Goal: Information Seeking & Learning: Learn about a topic

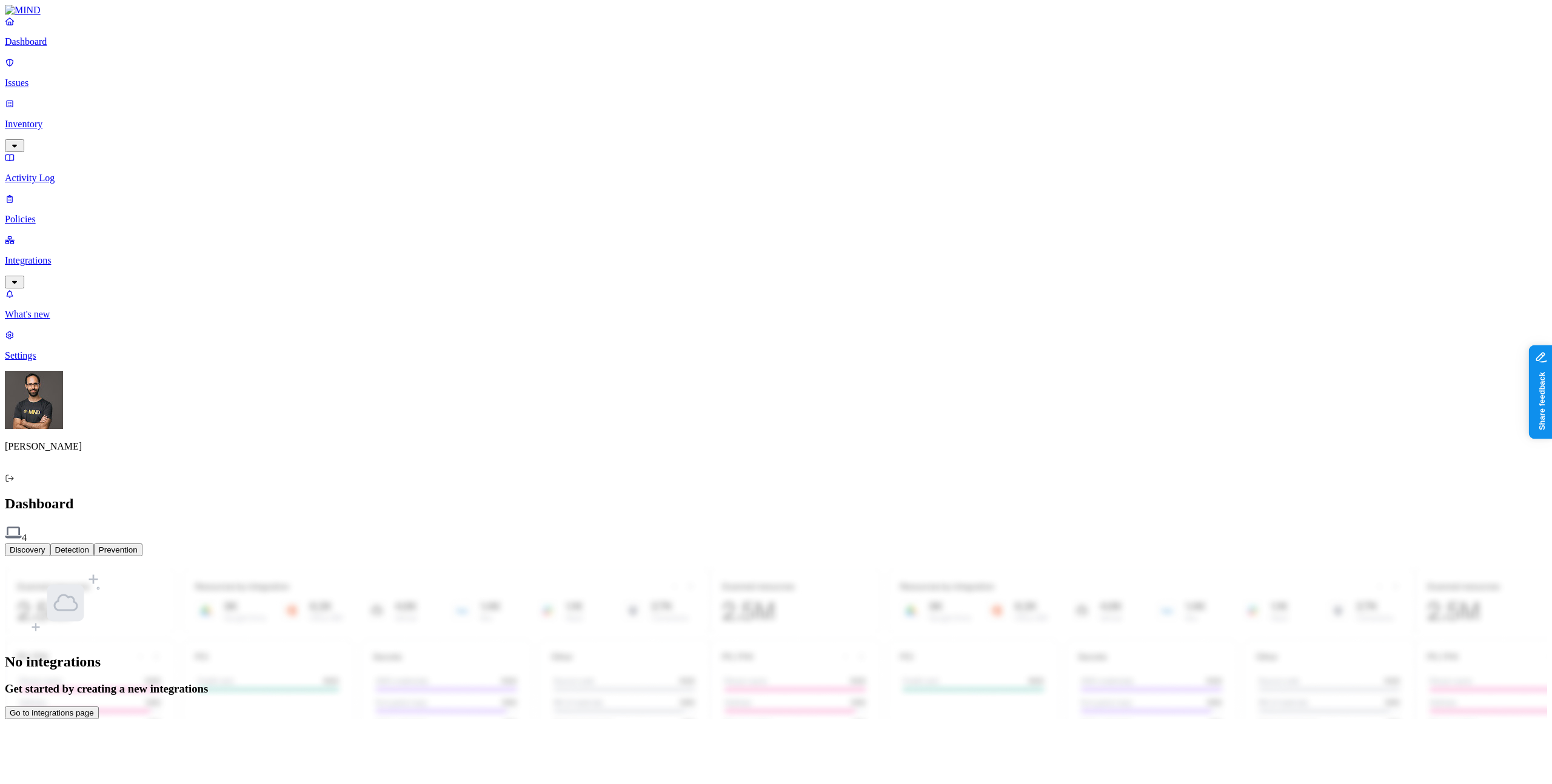
click at [66, 119] on p "Inventory" at bounding box center [776, 124] width 1542 height 11
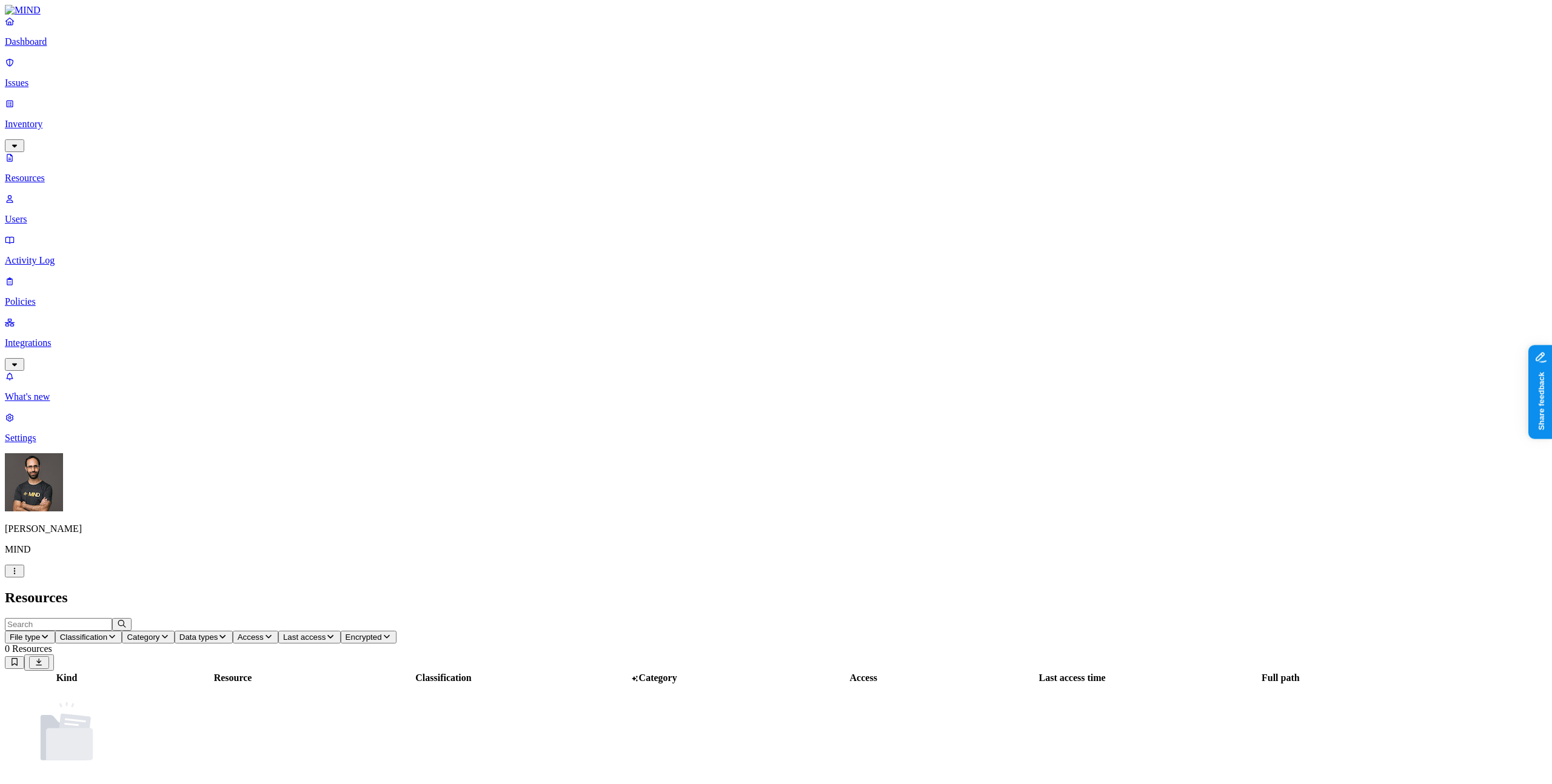
click at [108, 767] on html "Dashboard Issues Inventory Resources Users Activity Log Policies Integrations W…" at bounding box center [776, 411] width 1552 height 822
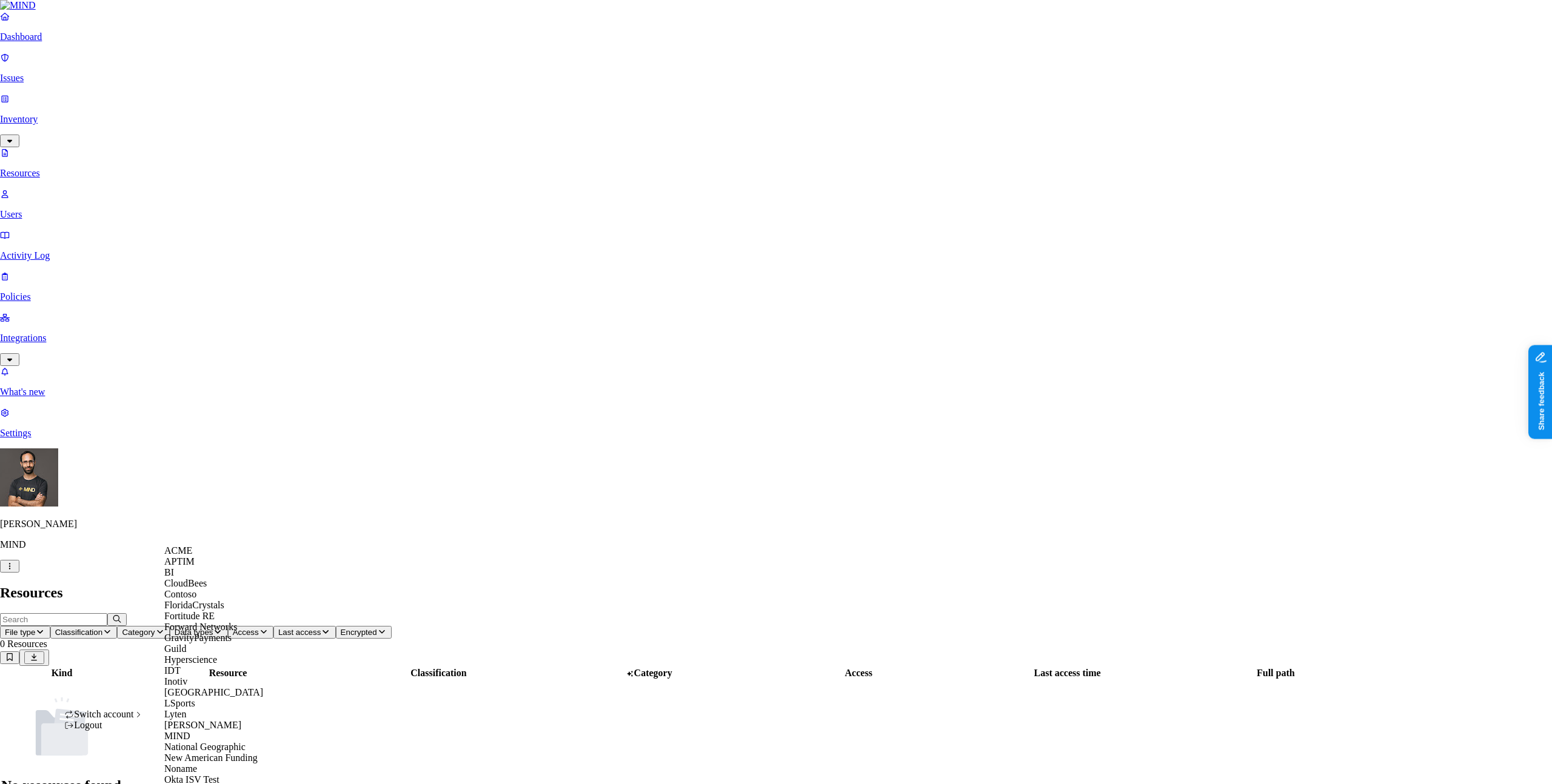
click at [203, 556] on div "ACME" at bounding box center [223, 551] width 118 height 11
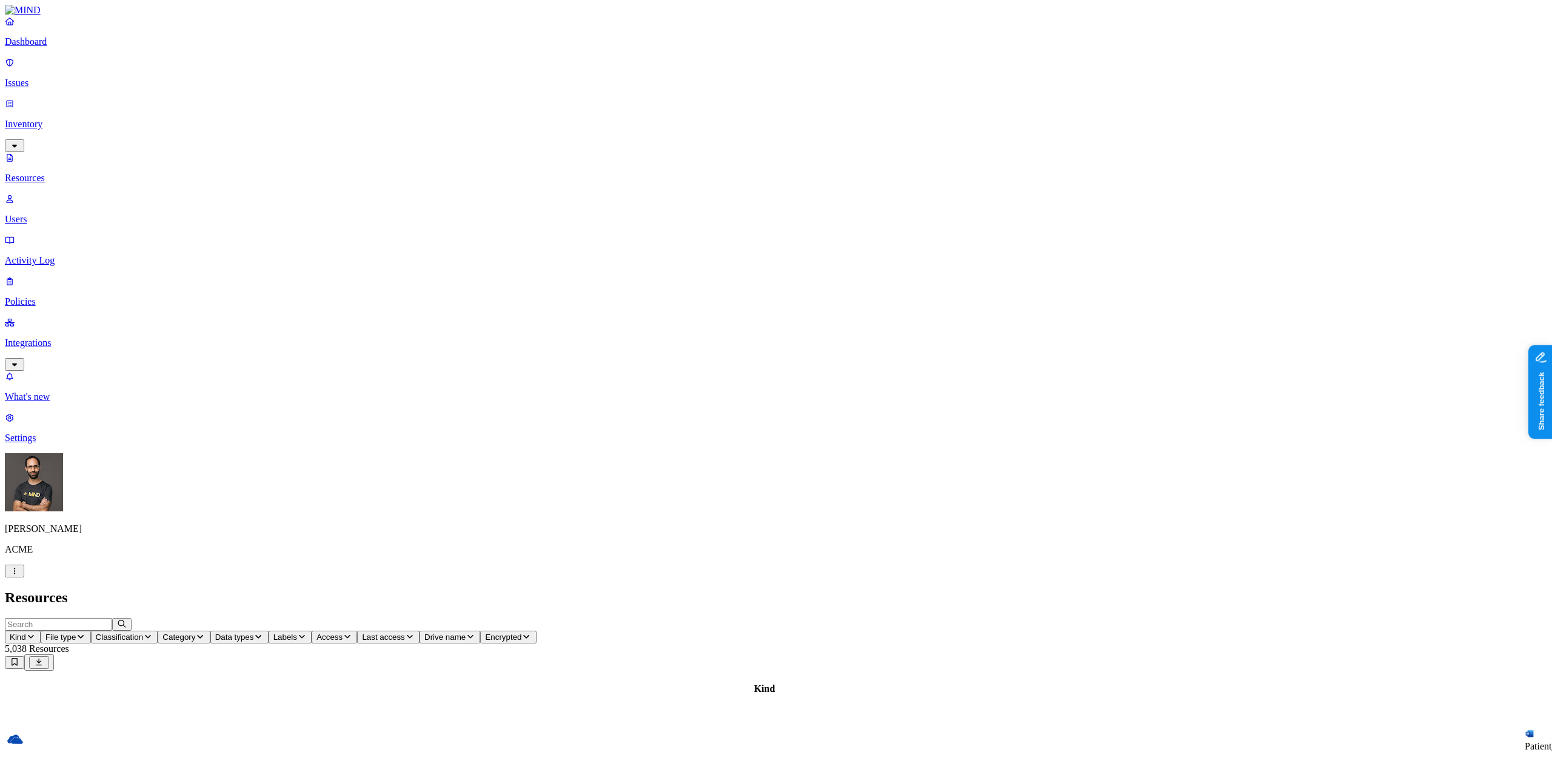
click at [1103, 618] on header "Kind File type Classification Category Data types Labels Access Last access Dri…" at bounding box center [776, 644] width 1542 height 53
click at [466, 633] on span "Drive name" at bounding box center [445, 637] width 41 height 9
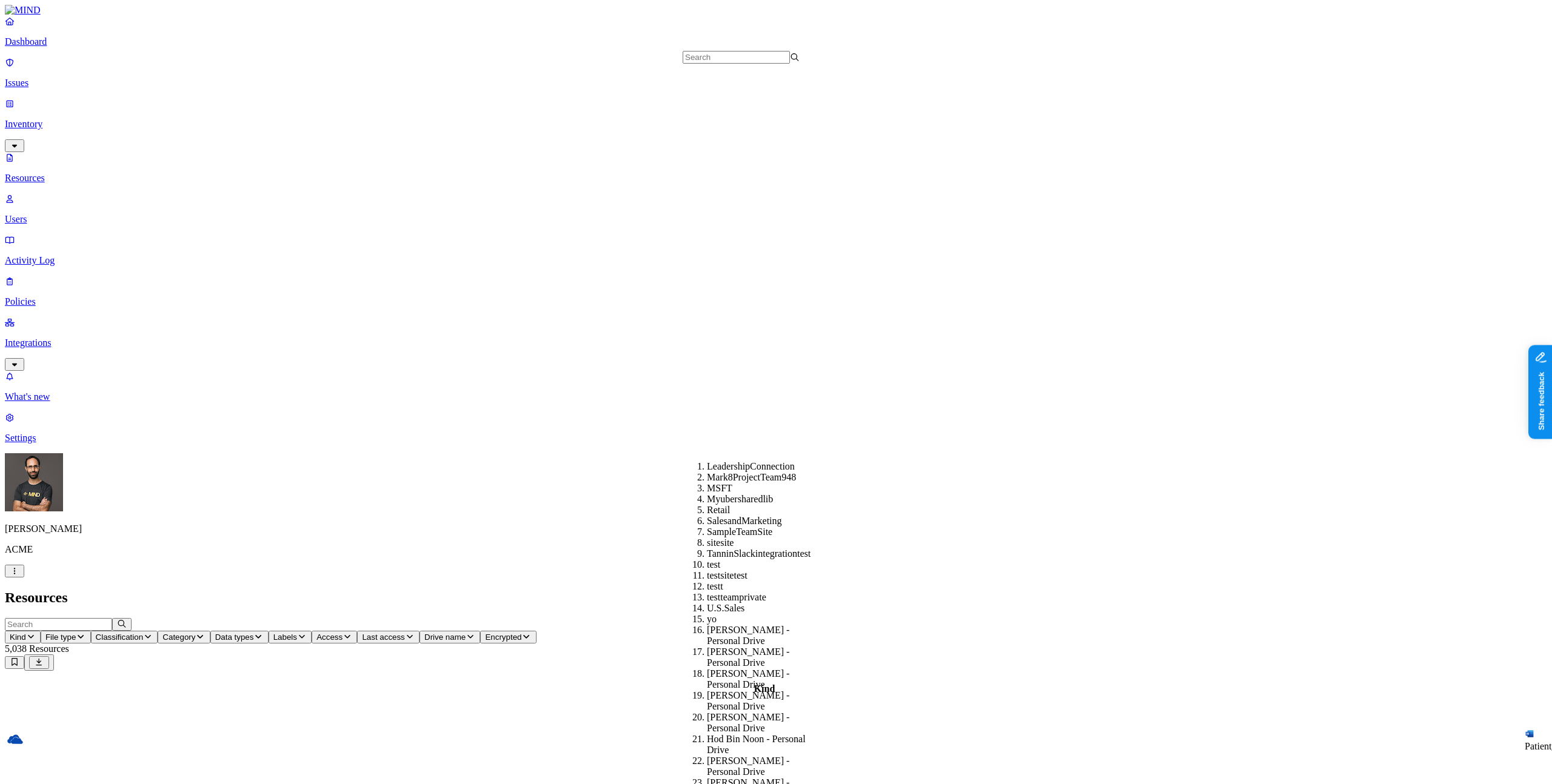
scroll to position [470, 0]
click at [756, 562] on div "testsitetest" at bounding box center [765, 567] width 117 height 11
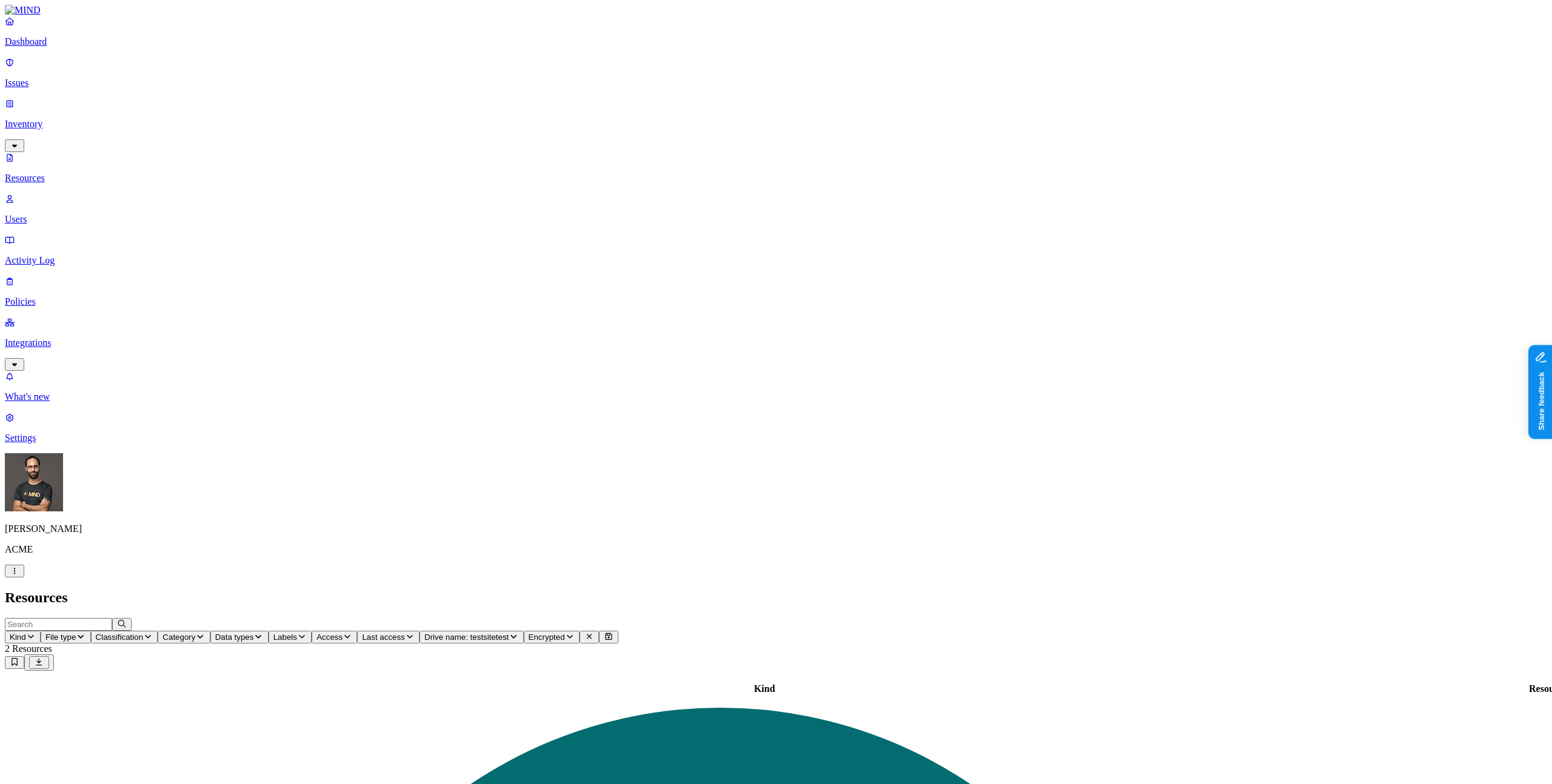
click at [94, 214] on p "Users" at bounding box center [776, 219] width 1542 height 11
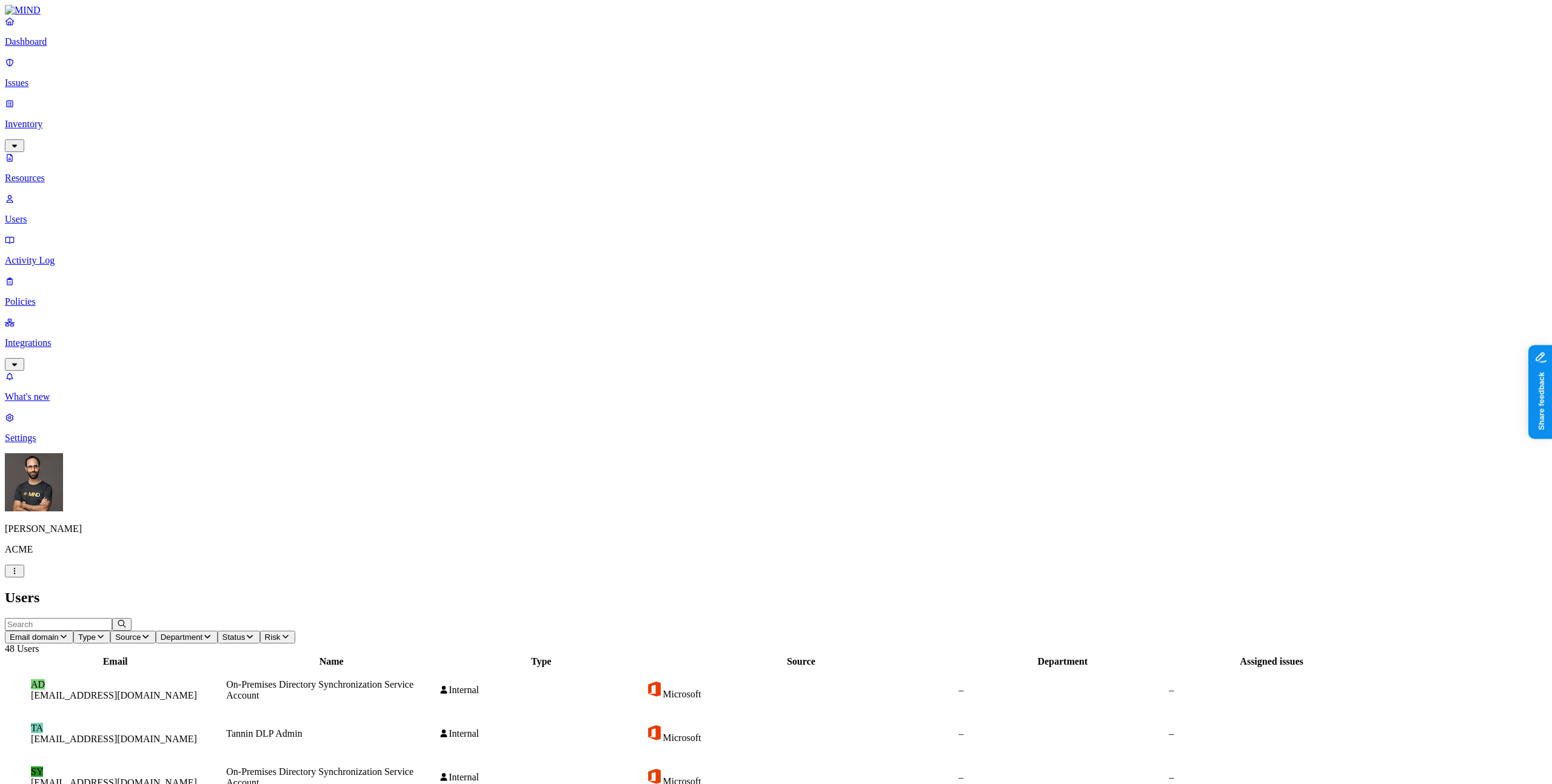
click at [112, 173] on p "Resources" at bounding box center [776, 178] width 1542 height 11
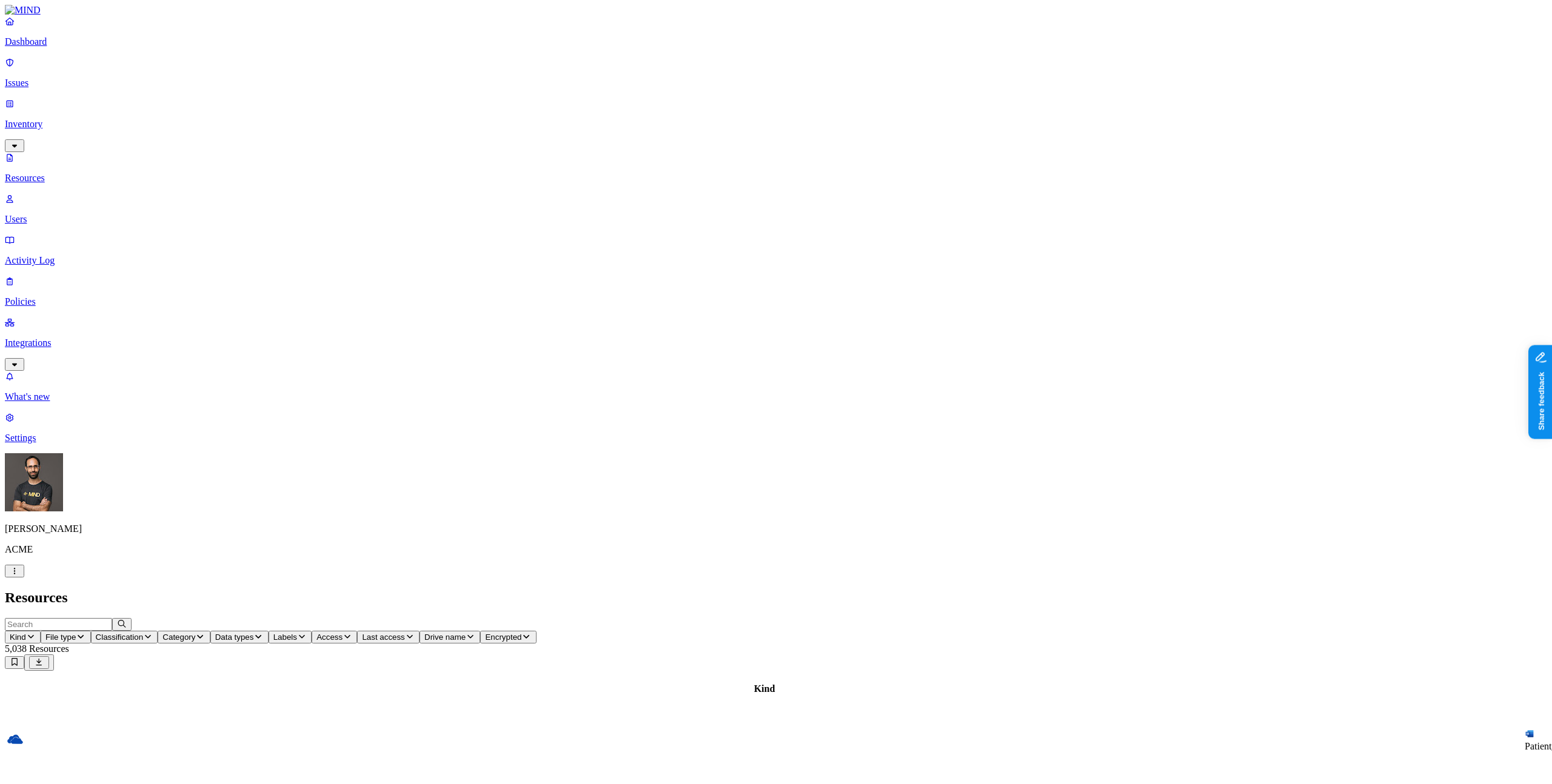
click at [26, 633] on span "Kind" at bounding box center [18, 637] width 17 height 9
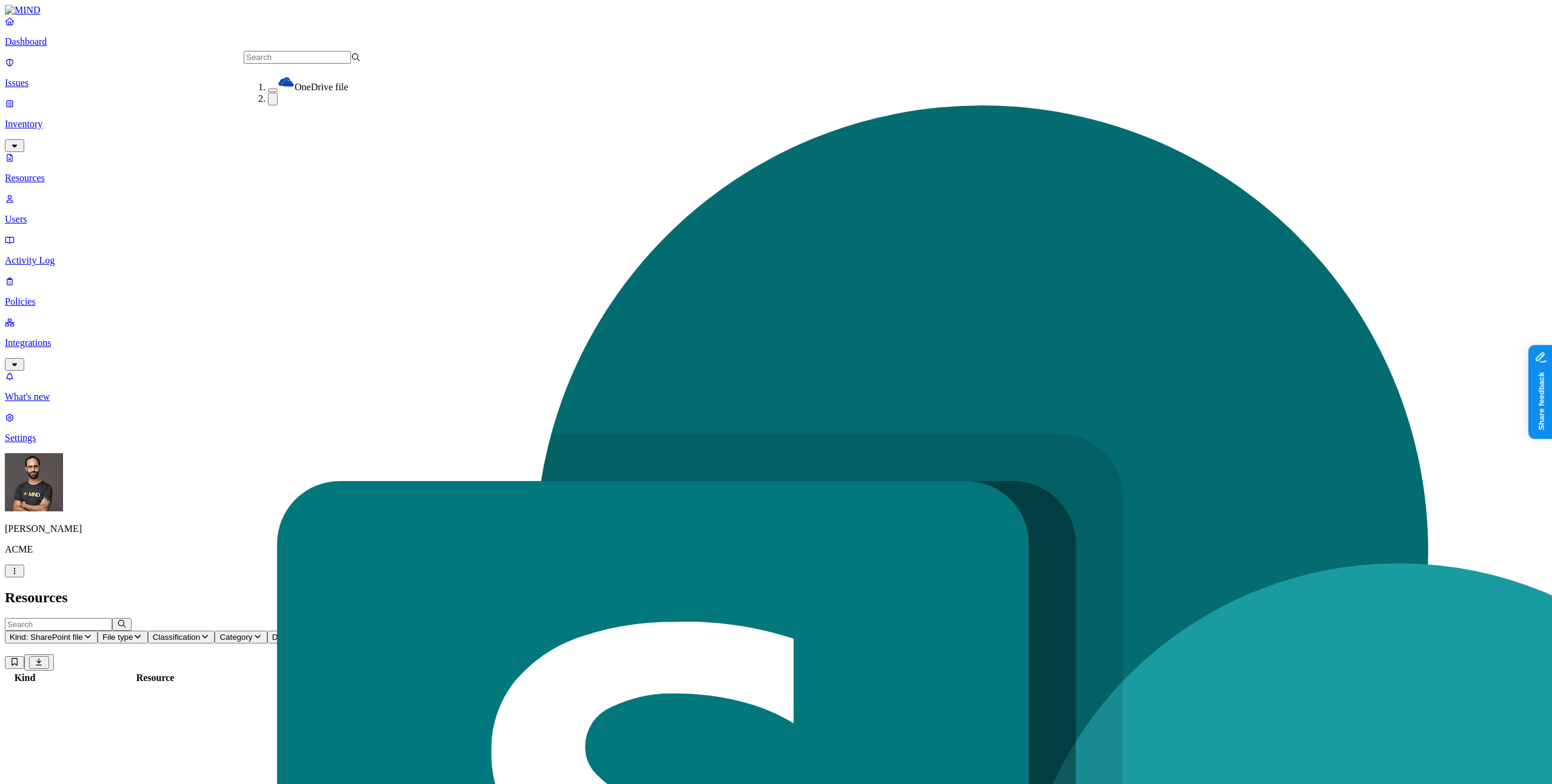
click at [298, 88] on span "OneDrive file" at bounding box center [321, 87] width 53 height 10
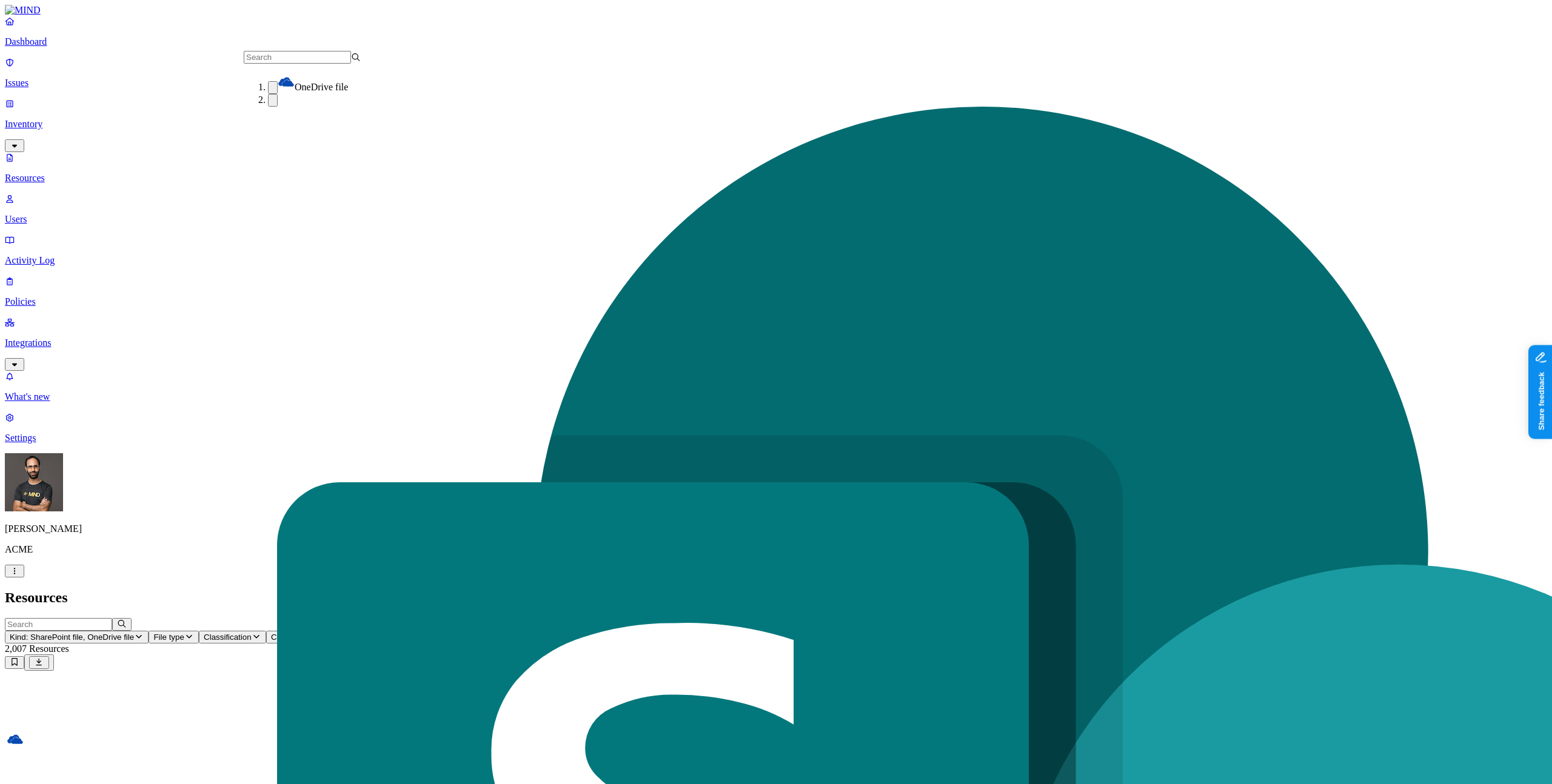
click at [369, 590] on h2 "Resources" at bounding box center [776, 598] width 1542 height 17
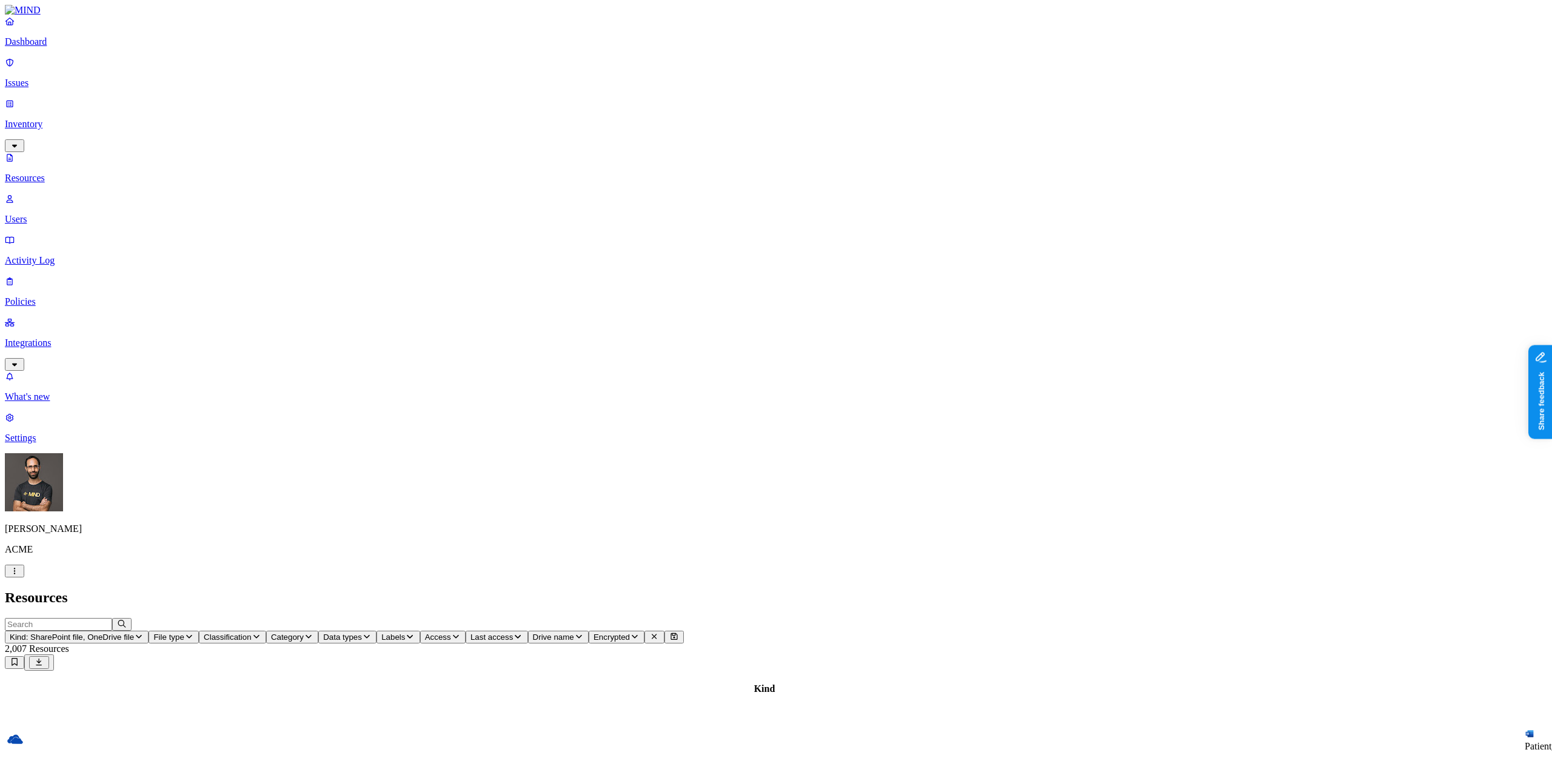
click at [62, 363] on nav "Dashboard Issues Inventory Resources Users Activity Log Policies Integrations W…" at bounding box center [776, 230] width 1542 height 428
click at [55, 337] on p "Integrations" at bounding box center [776, 343] width 1542 height 11
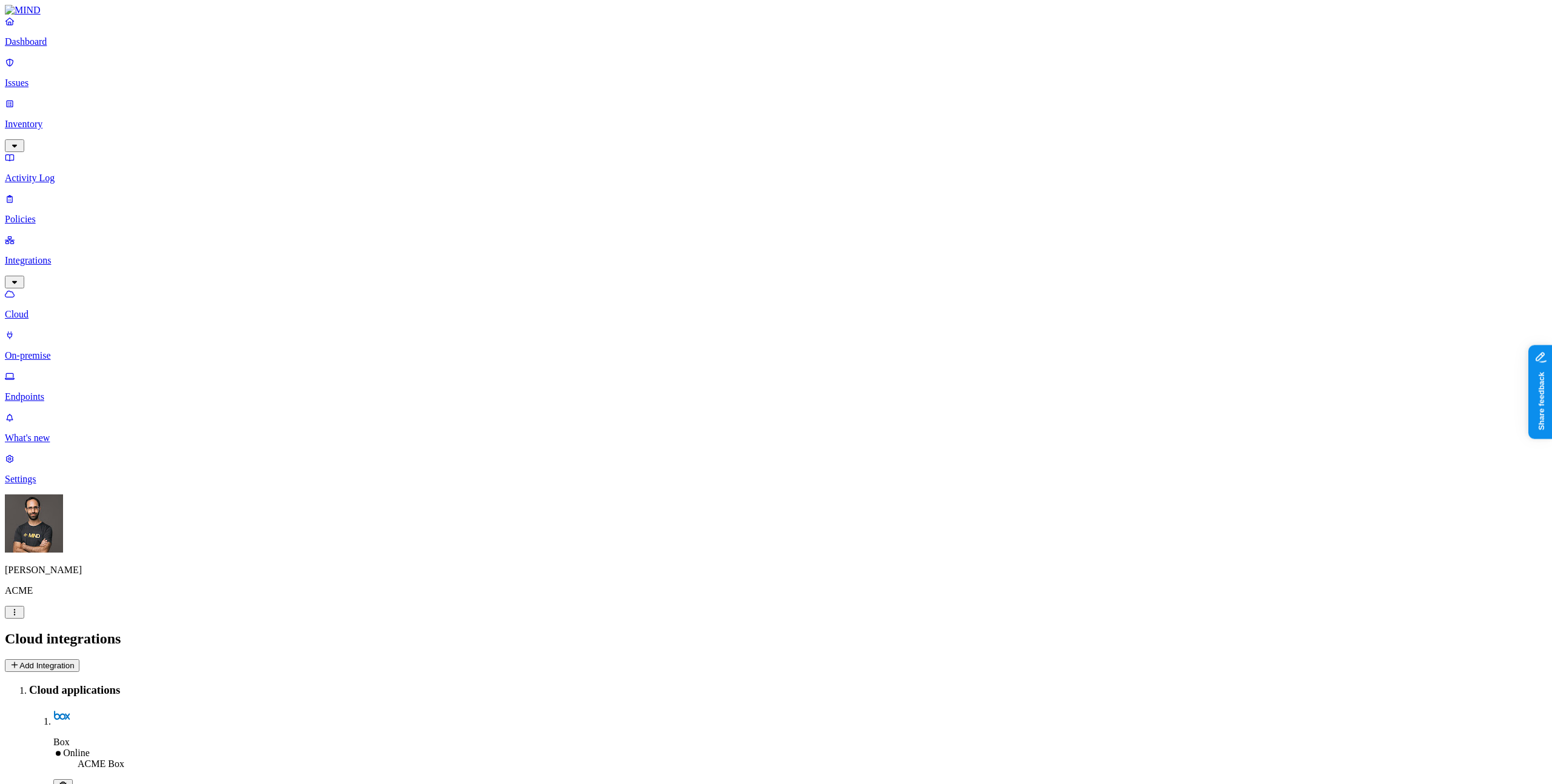
click at [69, 78] on p "Issues" at bounding box center [776, 83] width 1542 height 11
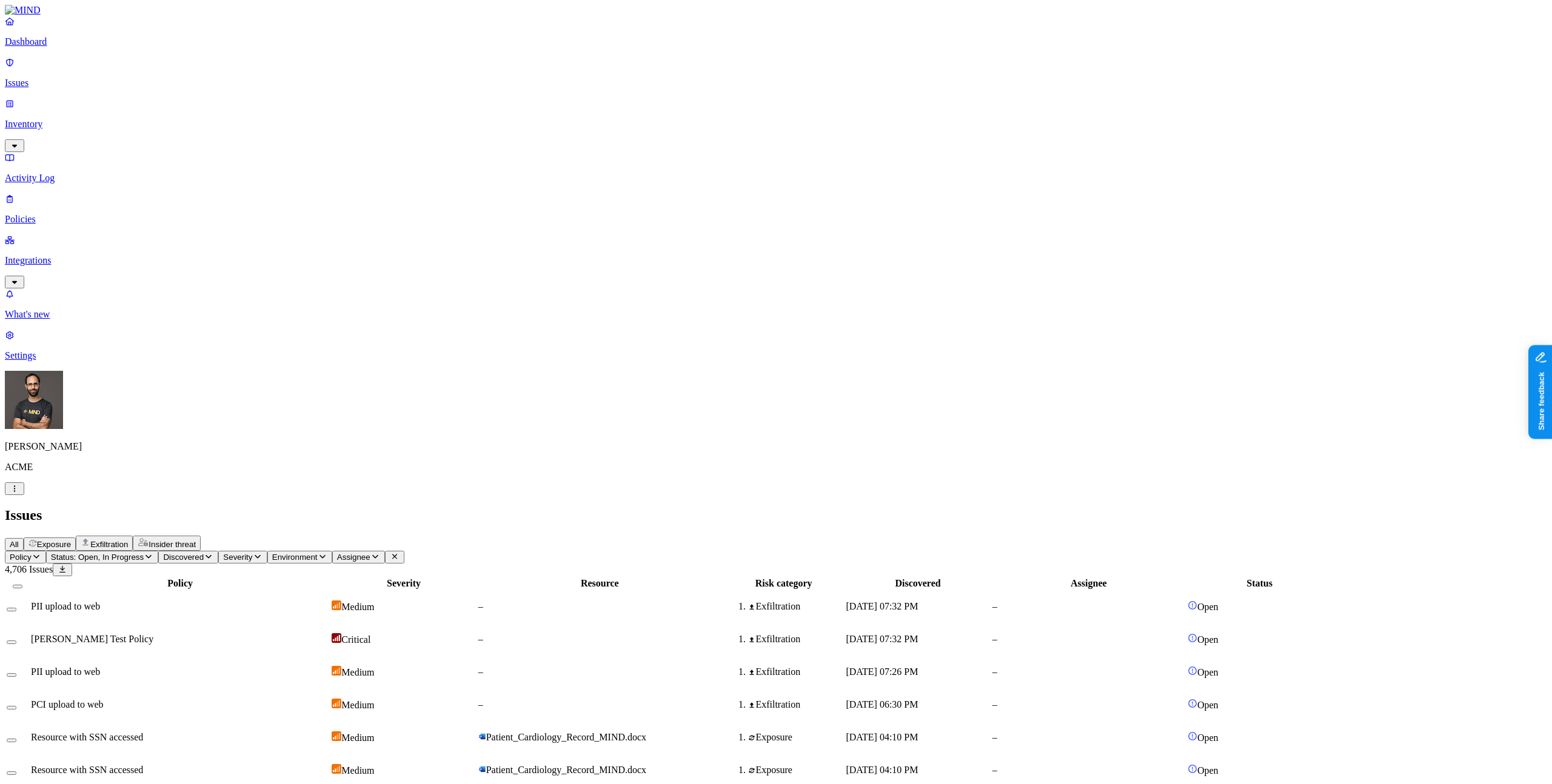
click at [329, 601] on div "PII upload to web" at bounding box center [180, 606] width 298 height 11
click at [128, 540] on span "Exfiltration" at bounding box center [108, 544] width 37 height 9
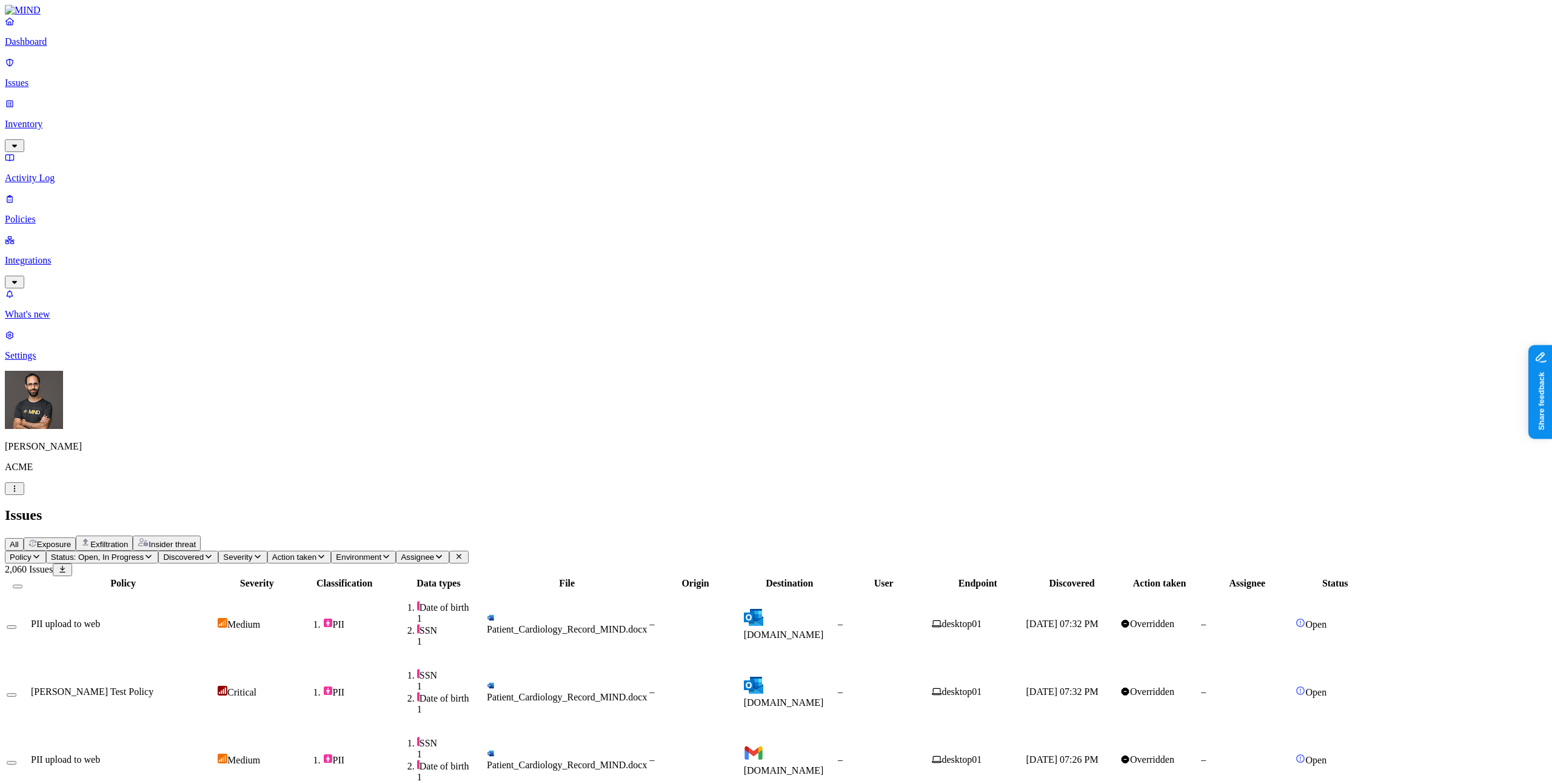
click at [216, 726] on td "PII upload to web" at bounding box center [123, 760] width 186 height 67
click at [76, 538] on button "Exposure" at bounding box center [50, 545] width 52 height 13
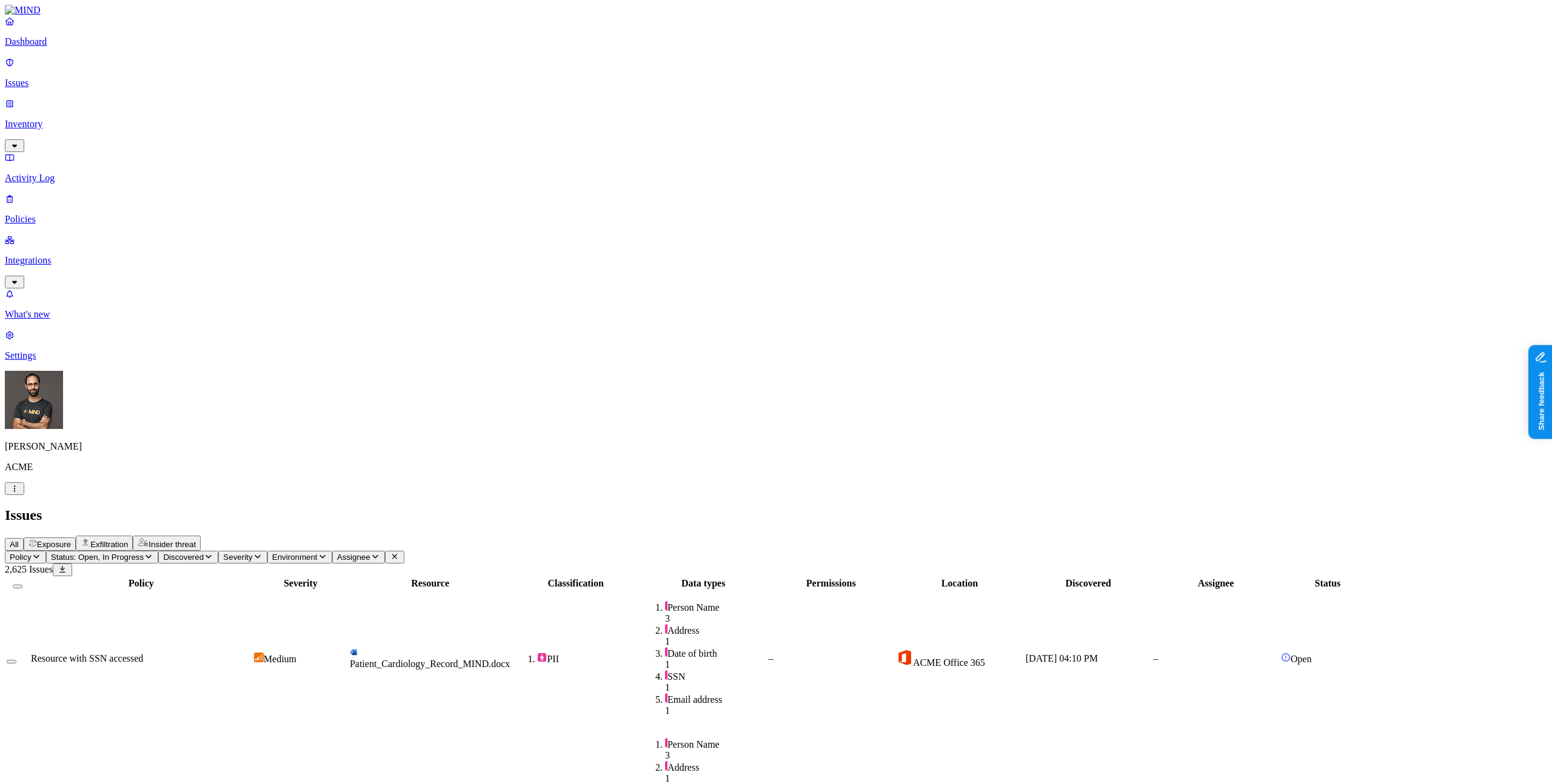
click at [944, 507] on div "Issues" at bounding box center [776, 515] width 1542 height 17
click at [949, 536] on div "All Exposure Exfiltration Insider threat" at bounding box center [776, 543] width 1542 height 15
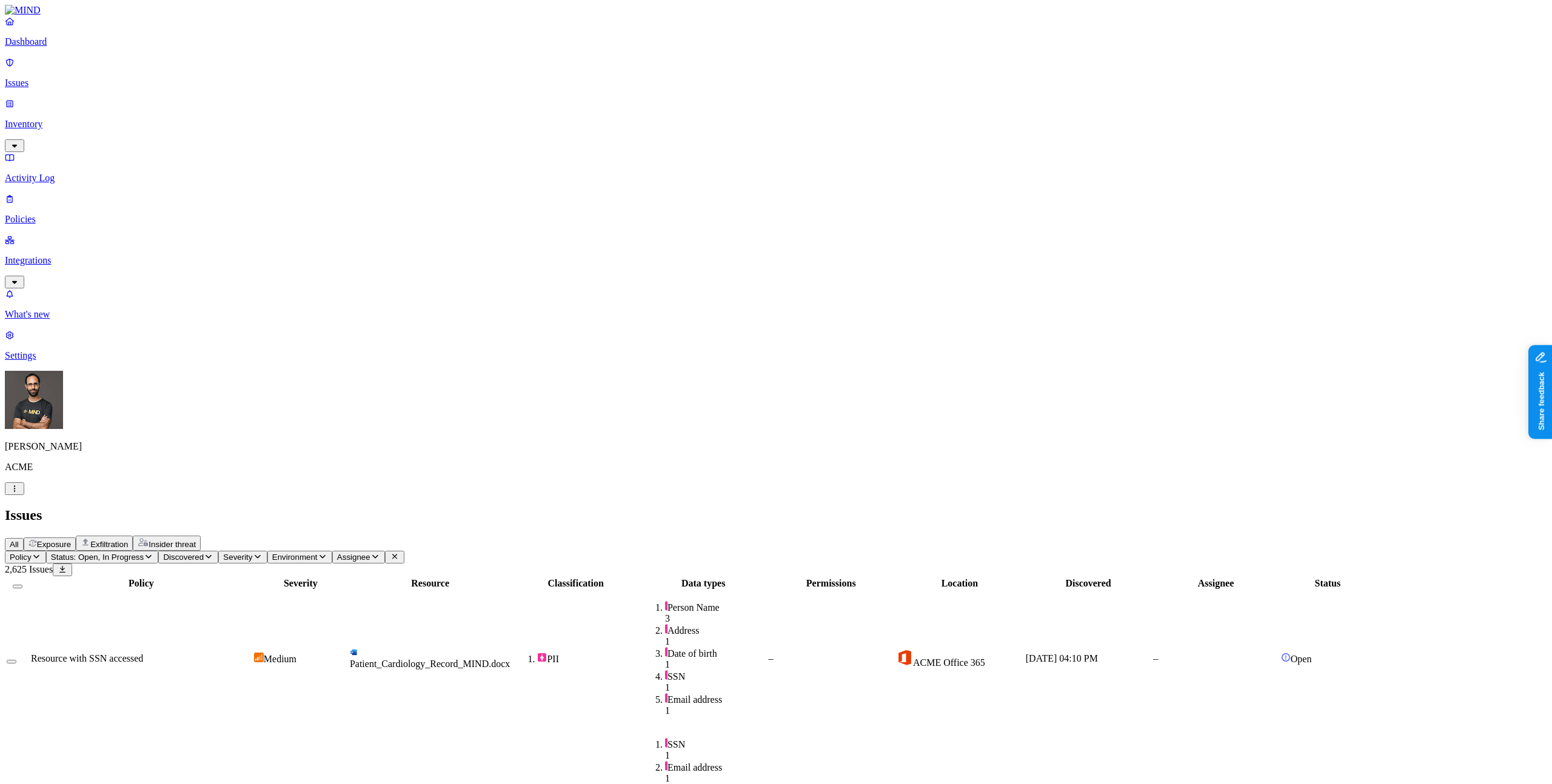
click at [968, 536] on div "All Exposure Exfiltration Insider threat" at bounding box center [776, 543] width 1542 height 15
